Goal: Information Seeking & Learning: Understand process/instructions

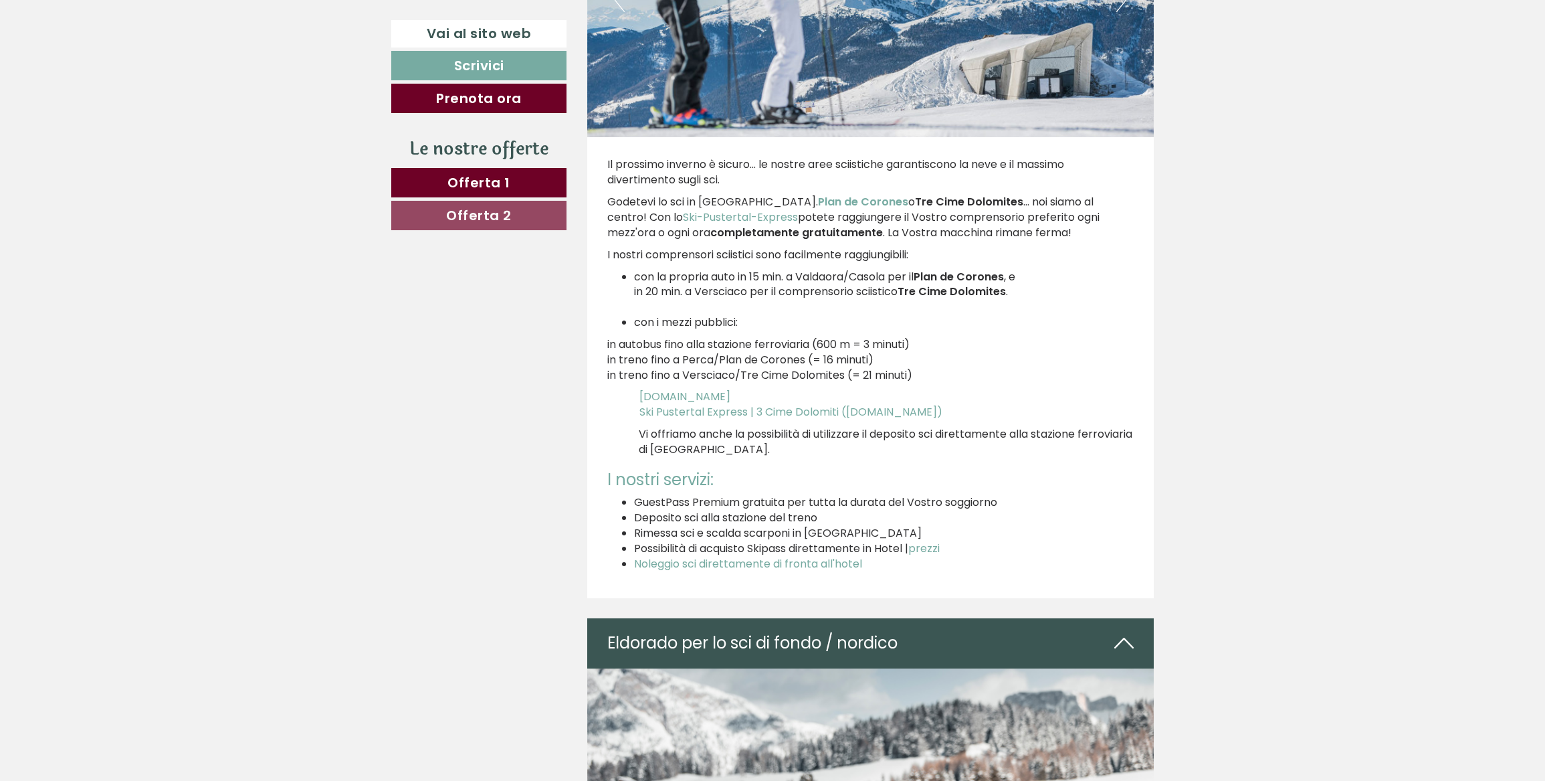
scroll to position [3526, 0]
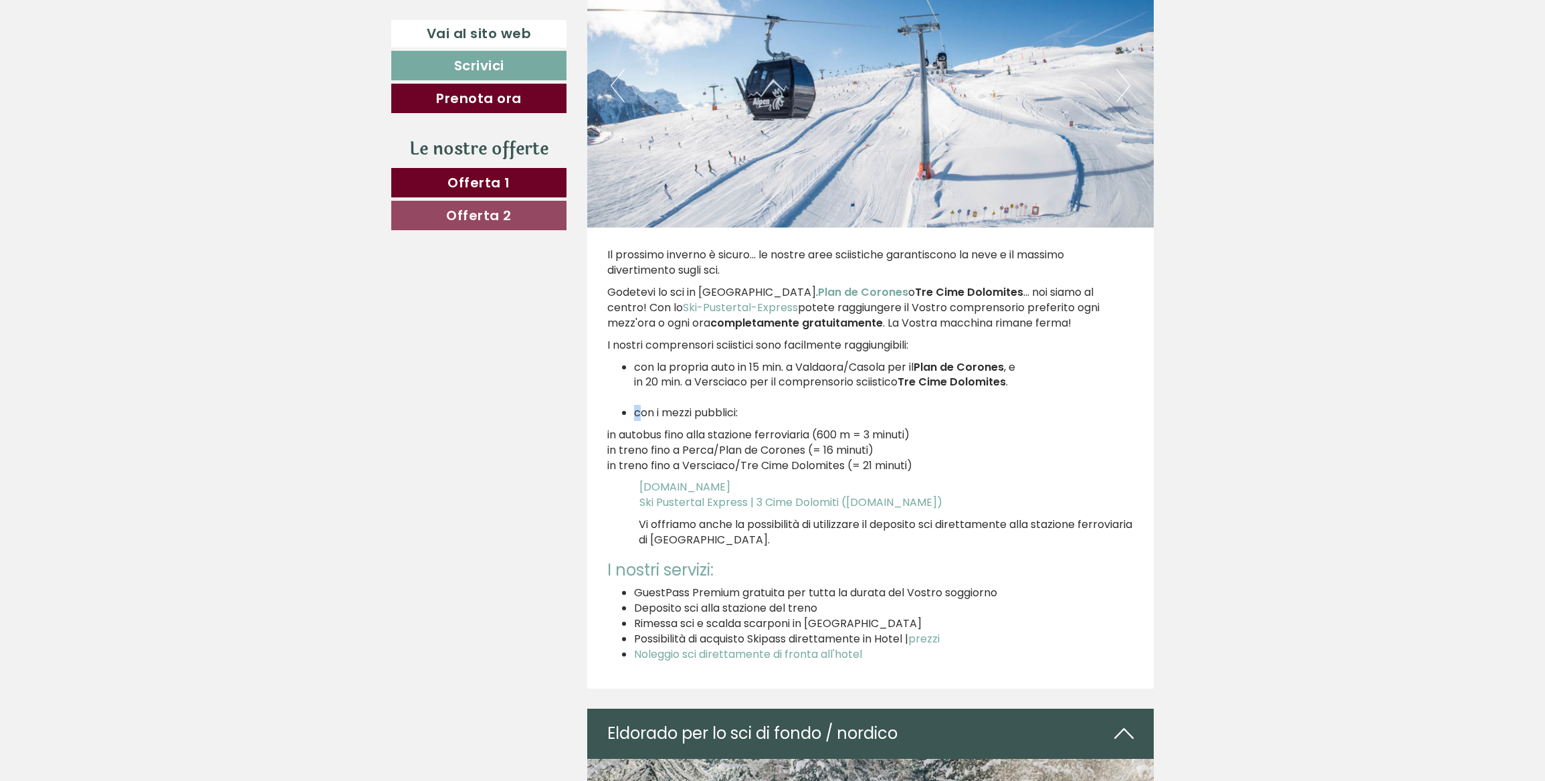
click at [637, 410] on li "con i mezzi pubblici:" at bounding box center [884, 412] width 500 height 15
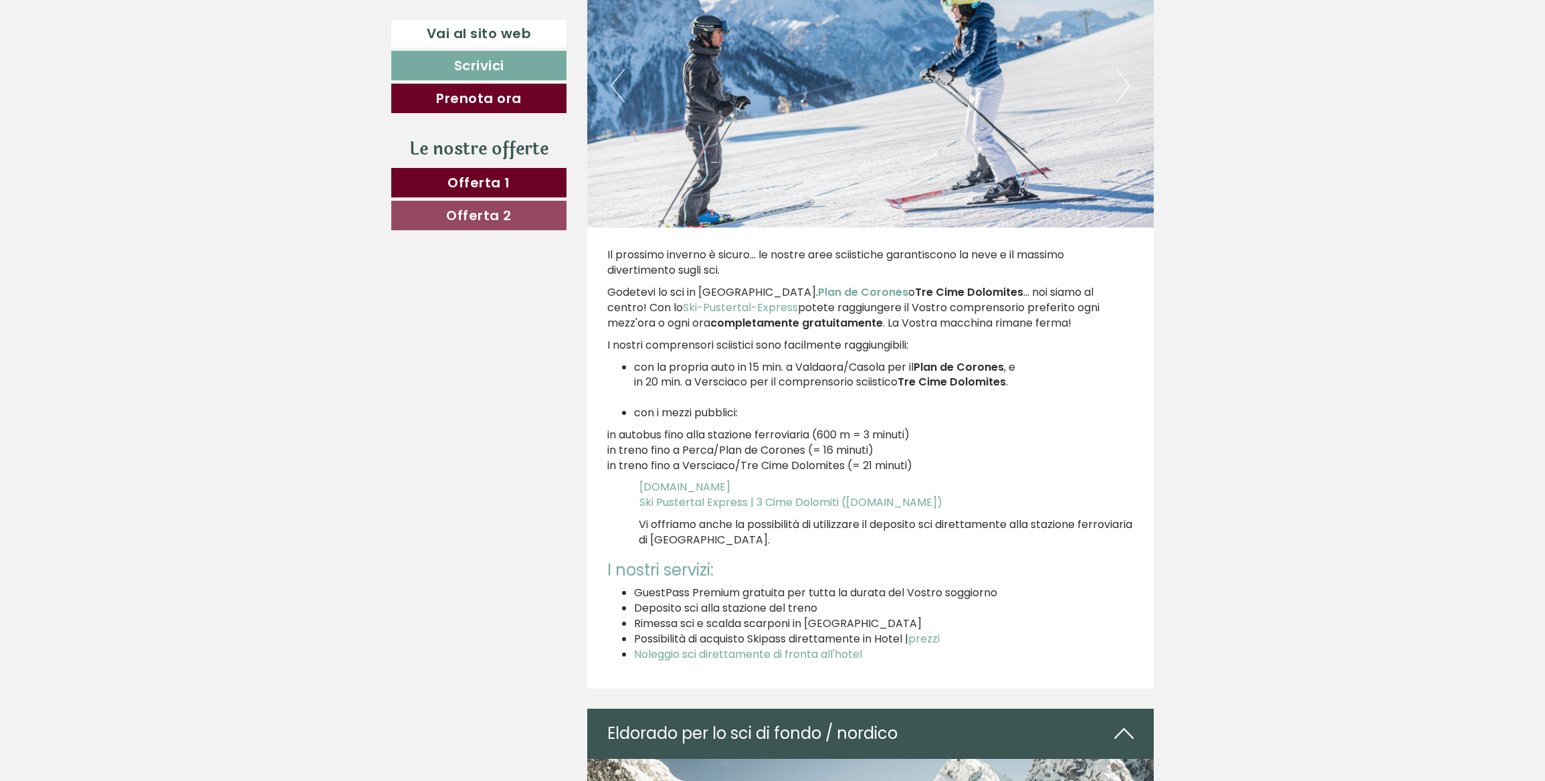
click at [793, 411] on li "con i mezzi pubblici:" at bounding box center [884, 412] width 500 height 15
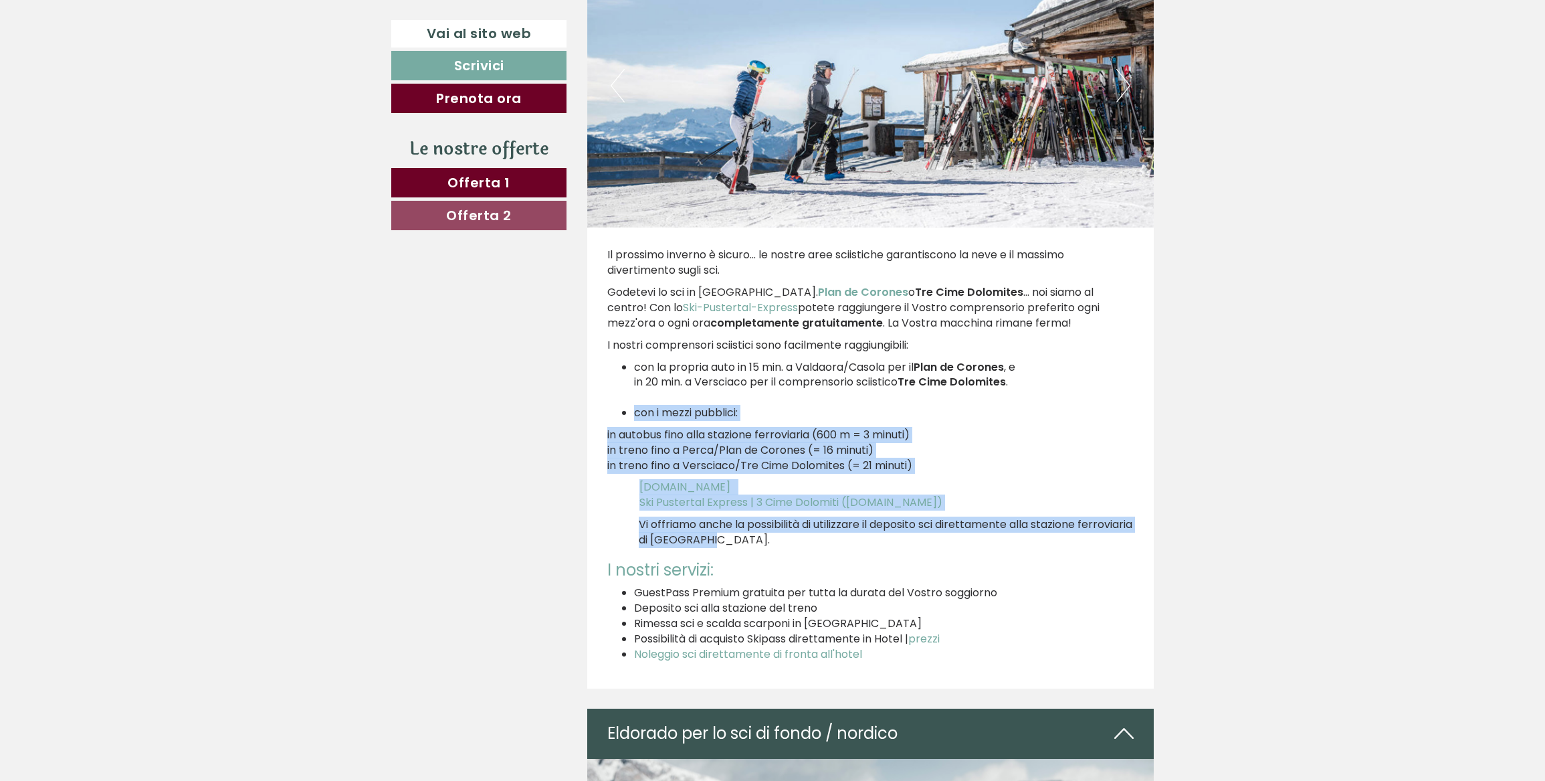
drag, startPoint x: 634, startPoint y: 412, endPoint x: 837, endPoint y: 544, distance: 242.1
click at [837, 544] on div "Il prossimo inverno è sicuro... le nostre aree sciistiche garantiscono la neve …" at bounding box center [870, 457] width 567 height 461
copy div "con i mezzi pubblici: in autobus fino alla stazione ferroviaria (600 m = 3 minu…"
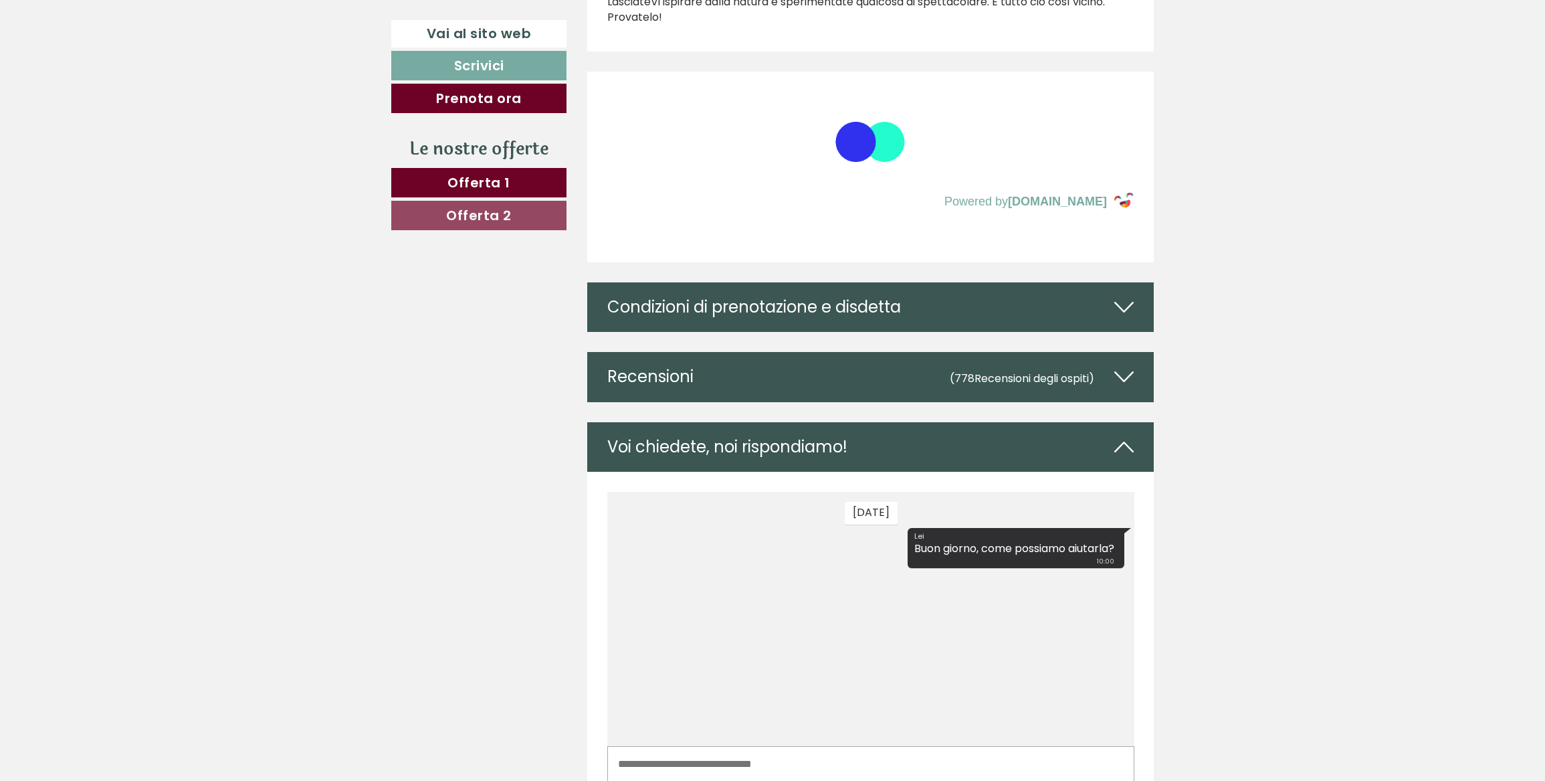
scroll to position [5655, 0]
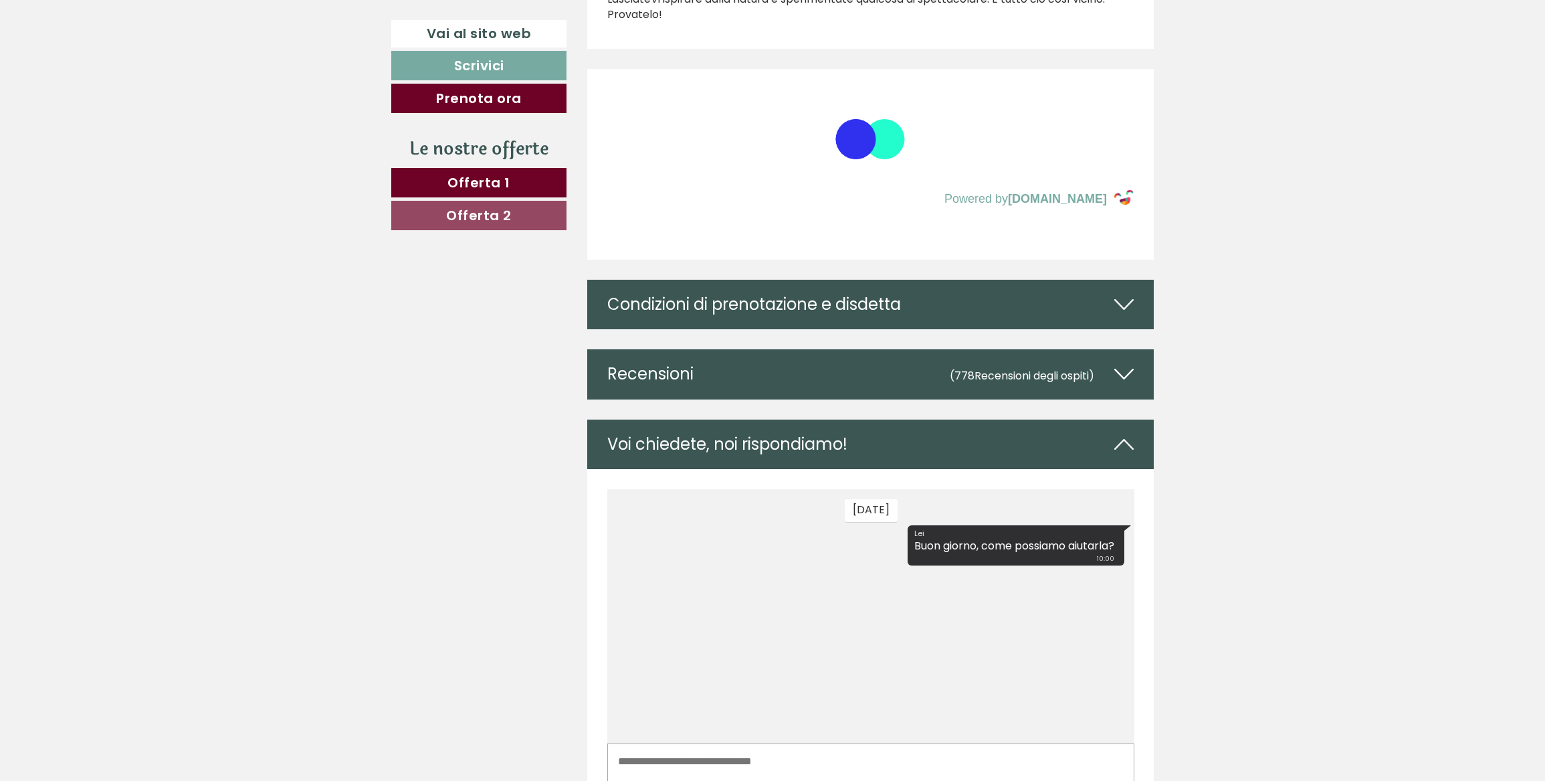
click at [664, 392] on div "Recensioni (778 Recensioni degli ospiti )" at bounding box center [870, 373] width 567 height 49
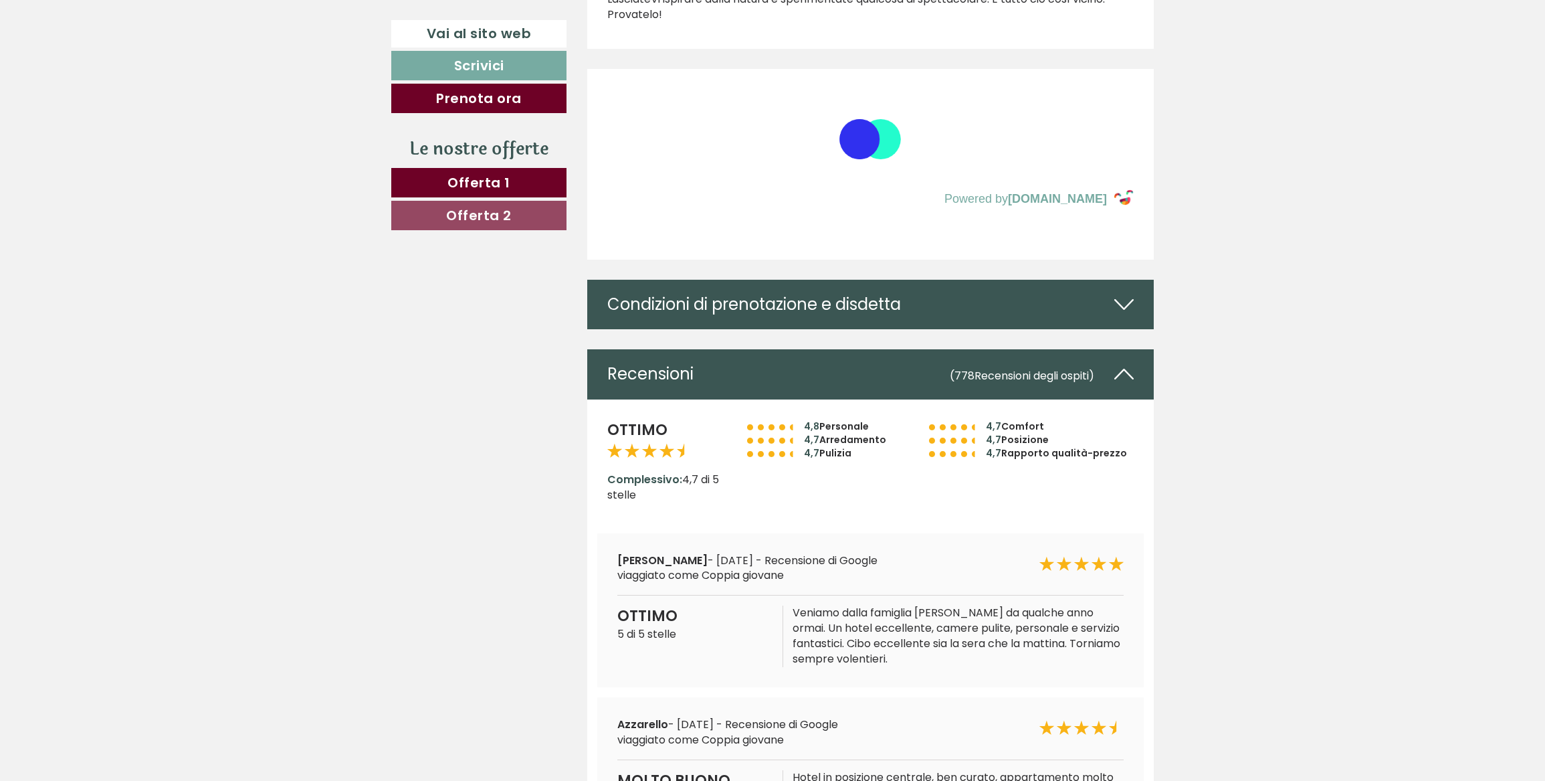
drag, startPoint x: 678, startPoint y: 302, endPoint x: 682, endPoint y: 311, distance: 10.2
click at [678, 304] on div "Condizioni di prenotazione e disdetta" at bounding box center [870, 304] width 567 height 49
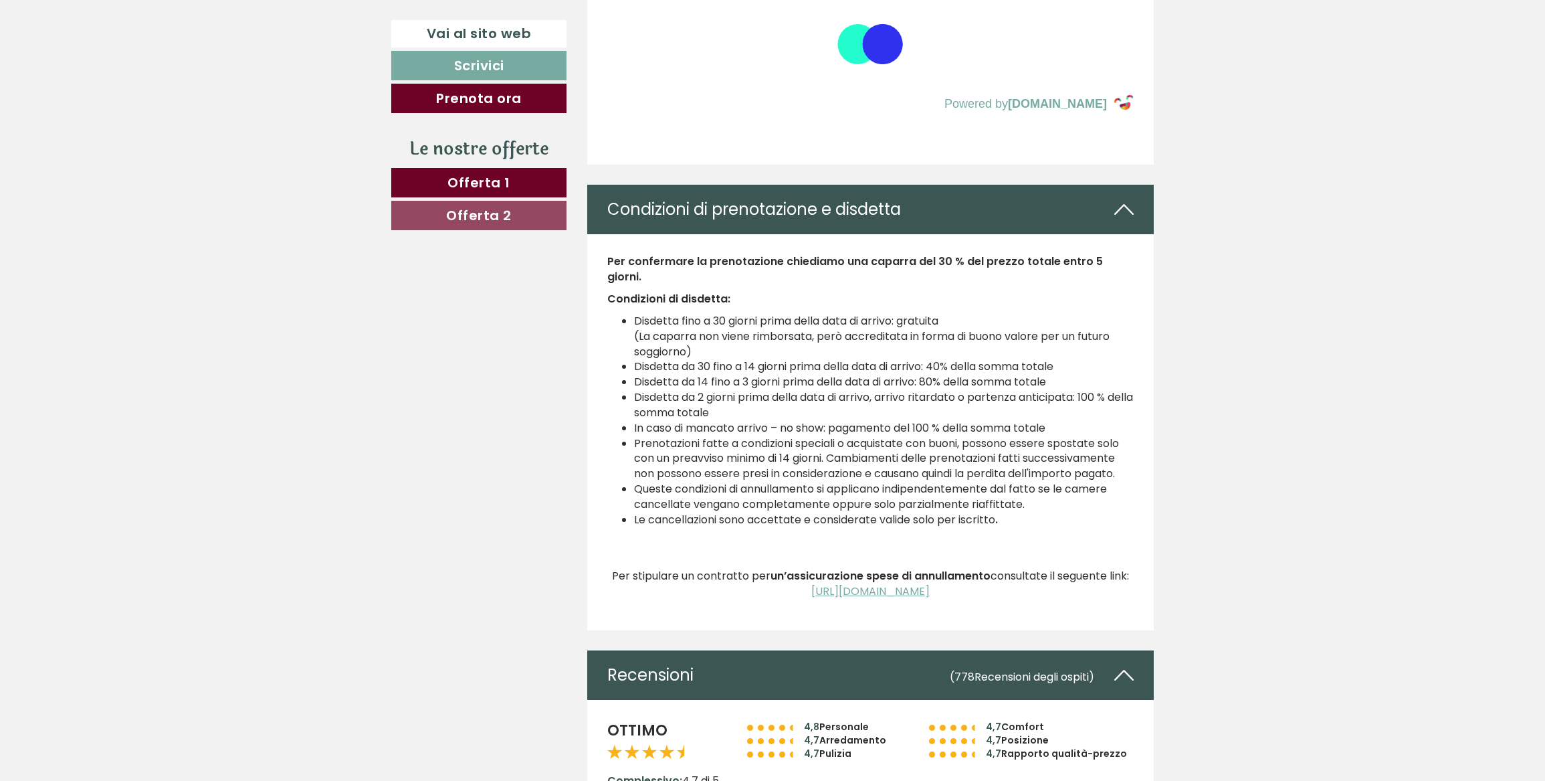
scroll to position [5959, 0]
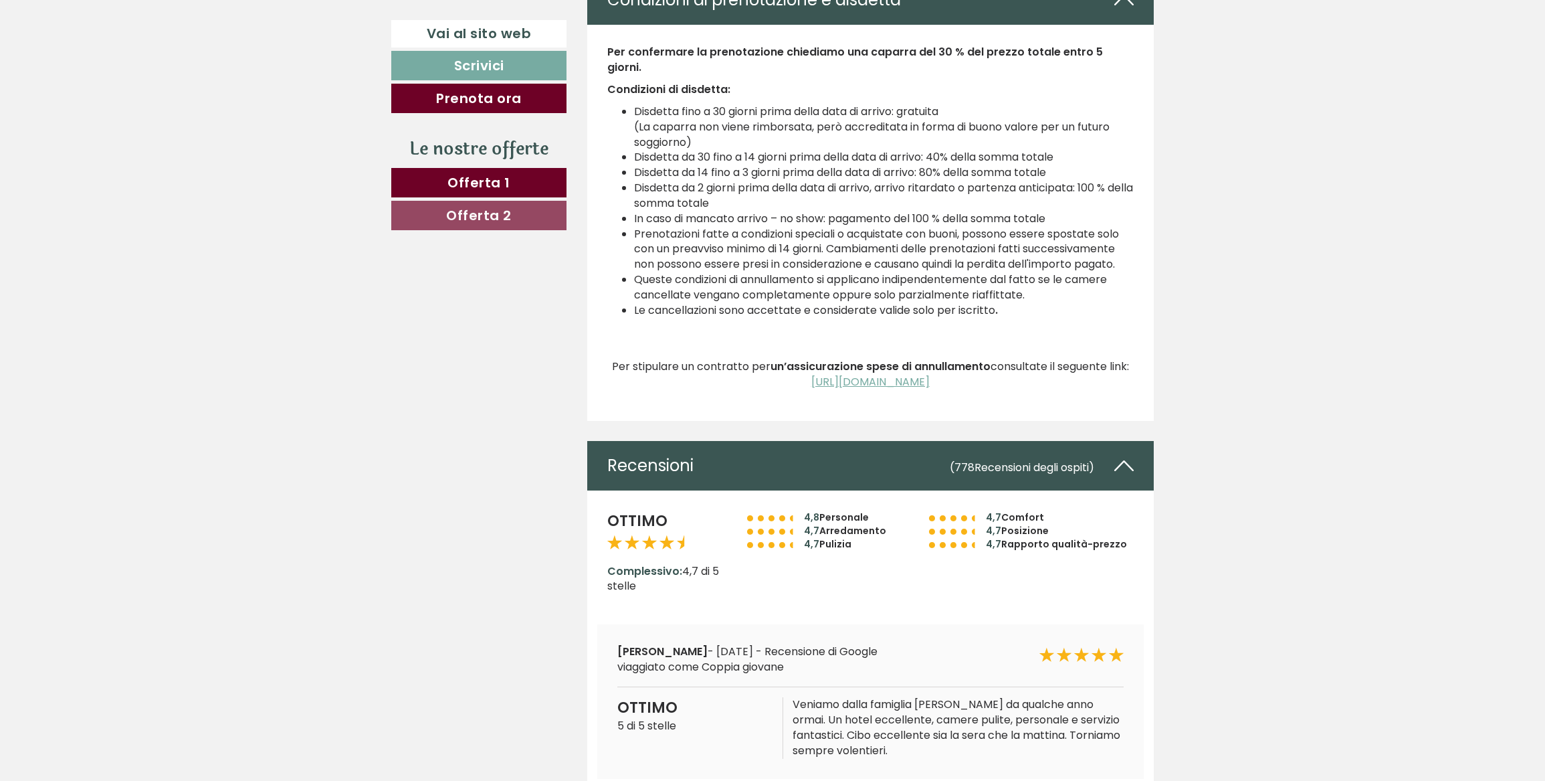
drag, startPoint x: 609, startPoint y: 66, endPoint x: 1074, endPoint y: 407, distance: 577.0
click at [1074, 407] on div "Per confermare la prenotazione chiediamo una caparra del 30 % del prezzo totale…" at bounding box center [870, 223] width 567 height 396
copy div "Lor ipsumdolor si ametconsecte adipiscin eli seddoei tem 83 % inc utlabo etdolo…"
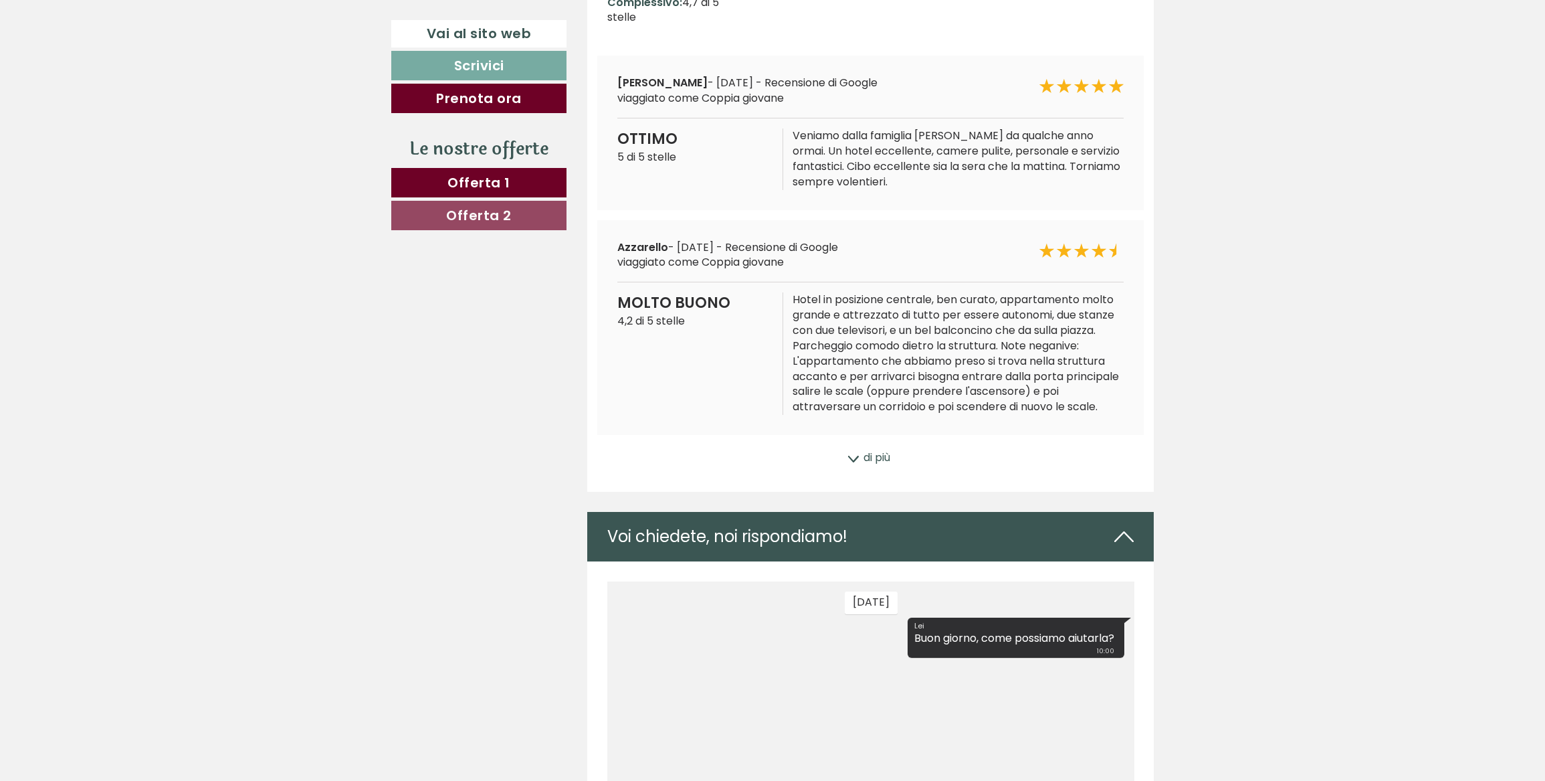
scroll to position [6506, 0]
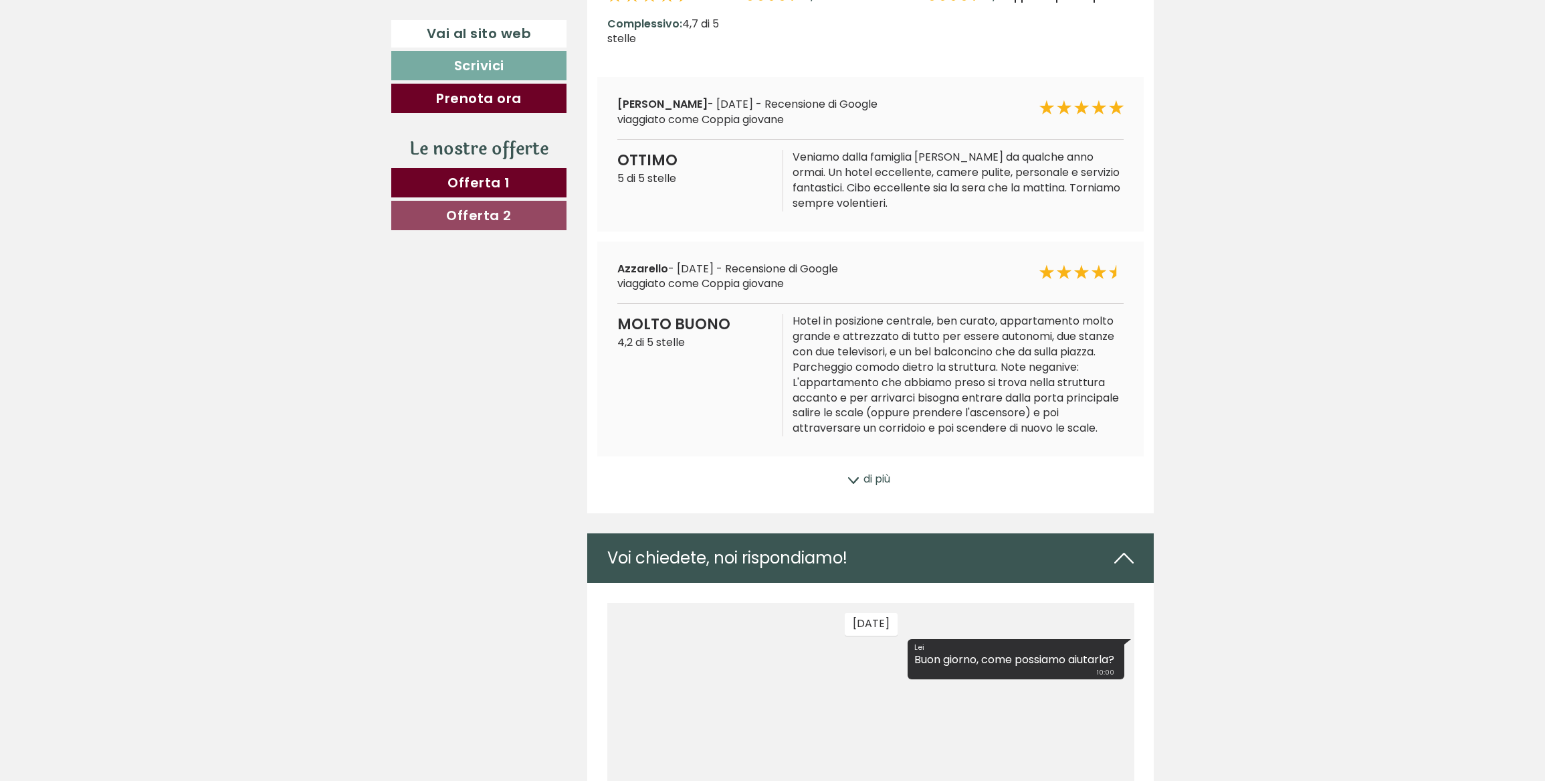
click at [867, 478] on div "di più" at bounding box center [870, 479] width 567 height 26
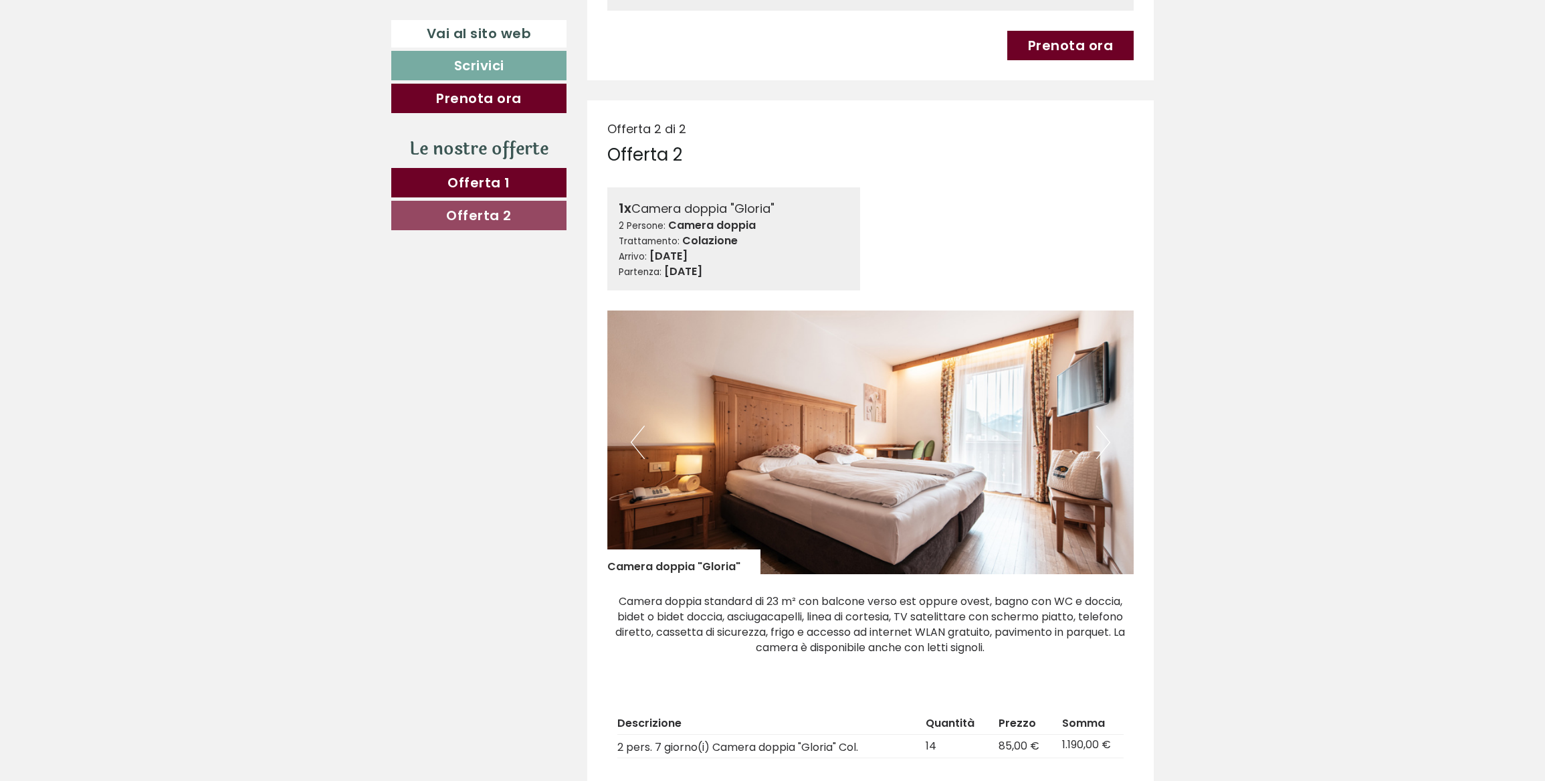
scroll to position [1338, 0]
